Goal: Check status

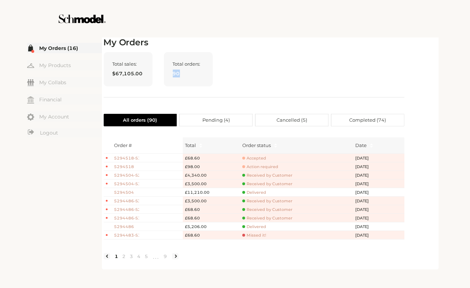
click at [311, 68] on div "Total sales: $67,105.00 Total orders: 90" at bounding box center [254, 74] width 301 height 45
click at [256, 158] on span "Accepted" at bounding box center [254, 157] width 24 height 5
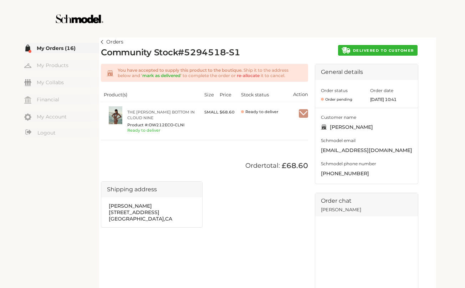
click at [317, 26] on div at bounding box center [232, 18] width 402 height 37
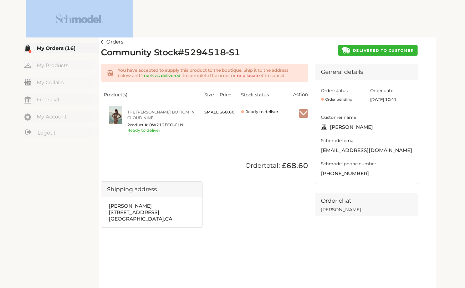
click at [317, 26] on div at bounding box center [232, 18] width 402 height 37
click at [318, 35] on div at bounding box center [232, 18] width 402 height 37
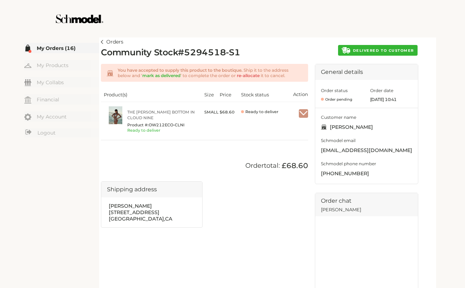
click at [205, 128] on td "SMALL" at bounding box center [208, 121] width 15 height 38
click at [104, 43] on link "Orders" at bounding box center [112, 42] width 22 height 9
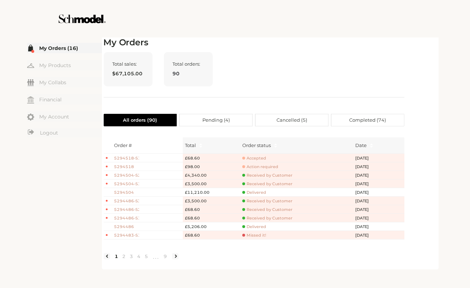
click at [8, 174] on div "☰ My Orders (16) My Products My Collabs Dashboard Financial My Account Logout I…" at bounding box center [235, 152] width 470 height 233
